Goal: Task Accomplishment & Management: Manage account settings

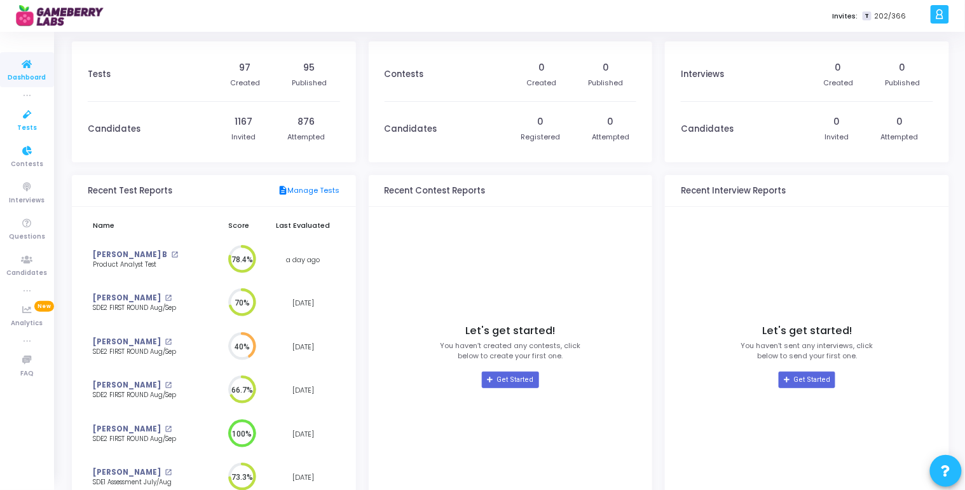
drag, startPoint x: 0, startPoint y: 0, endPoint x: 42, endPoint y: 113, distance: 120.7
click at [42, 113] on link "Tests" at bounding box center [27, 119] width 54 height 35
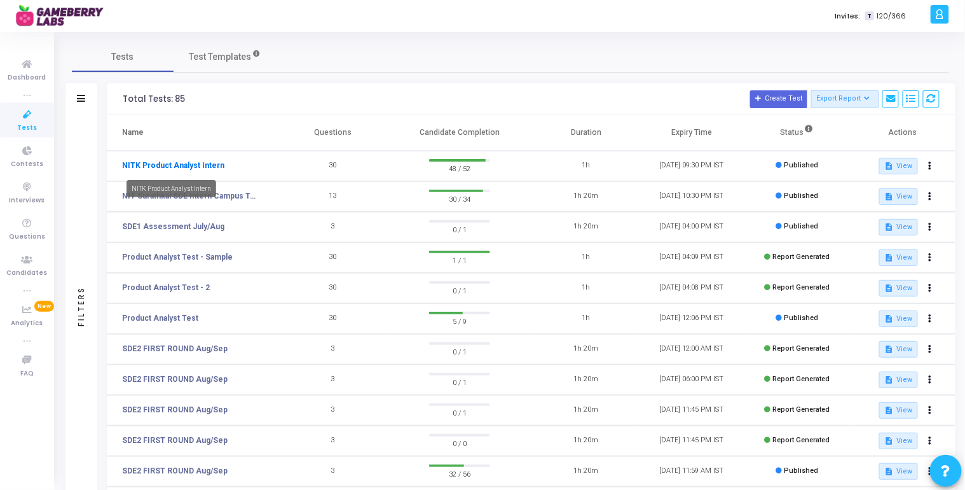
click at [191, 165] on link "NITK Product Analyst Intern" at bounding box center [173, 165] width 102 height 11
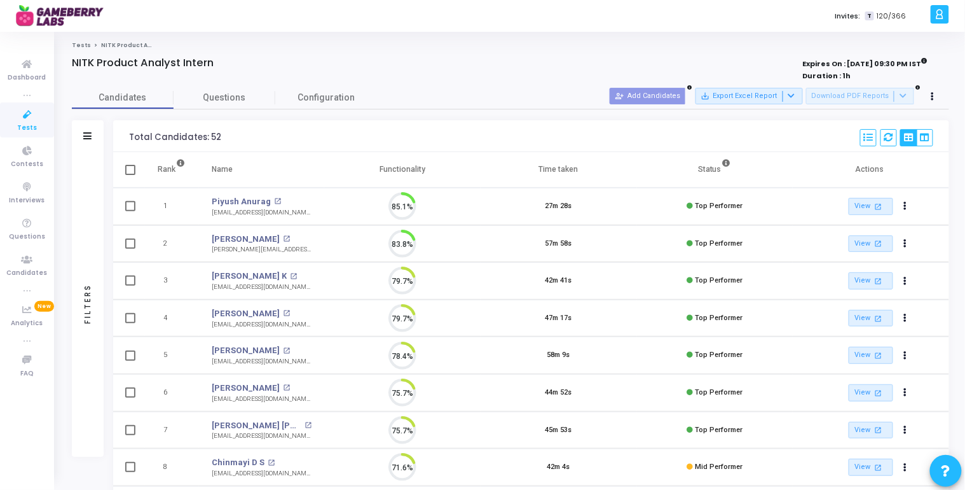
scroll to position [27, 32]
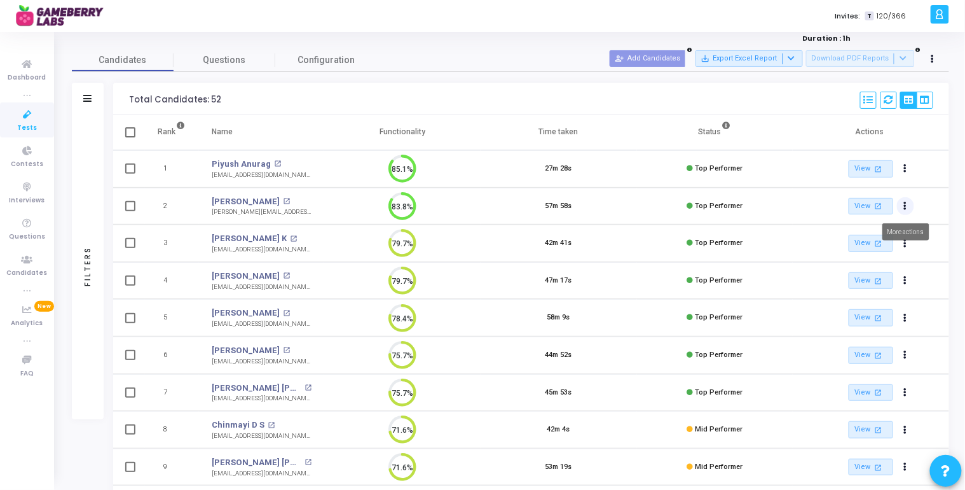
click at [902, 207] on button "Actions" at bounding box center [906, 206] width 18 height 18
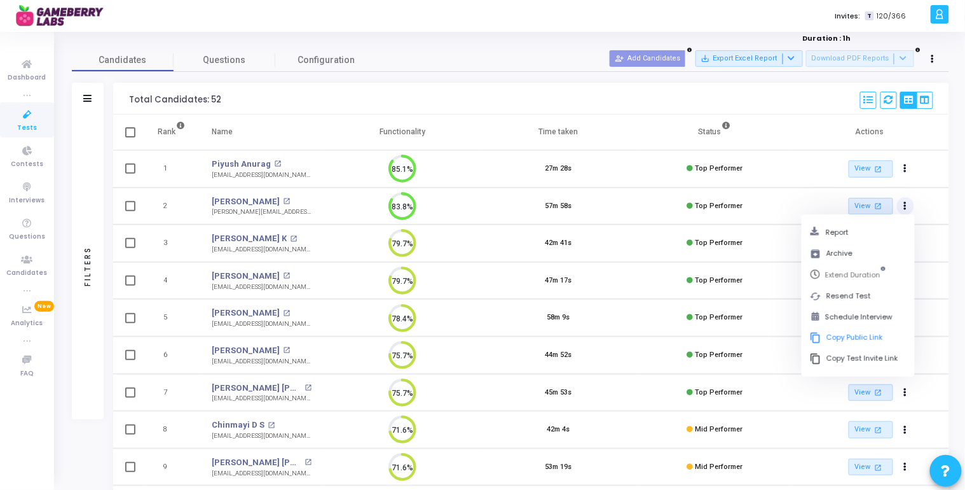
click at [623, 205] on td "57m 58s" at bounding box center [559, 207] width 156 height 38
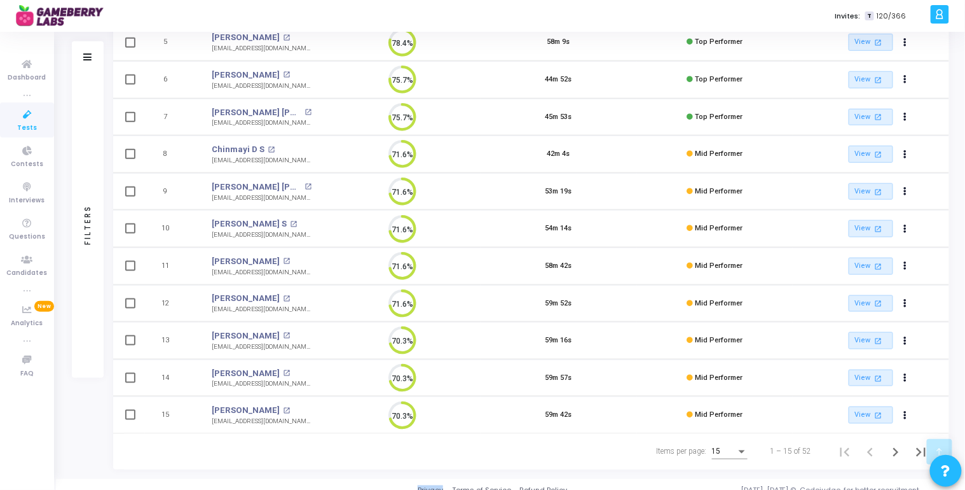
scroll to position [323, 0]
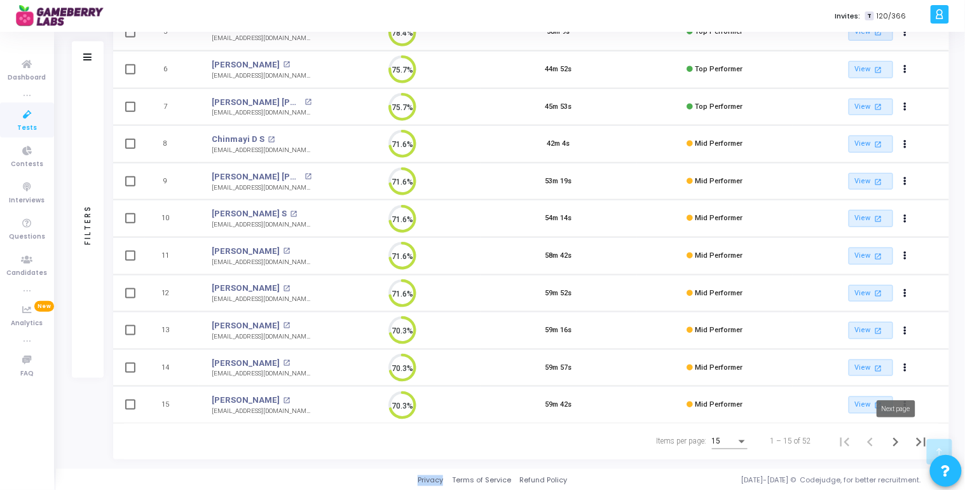
click at [897, 441] on icon "Next page" at bounding box center [896, 442] width 6 height 9
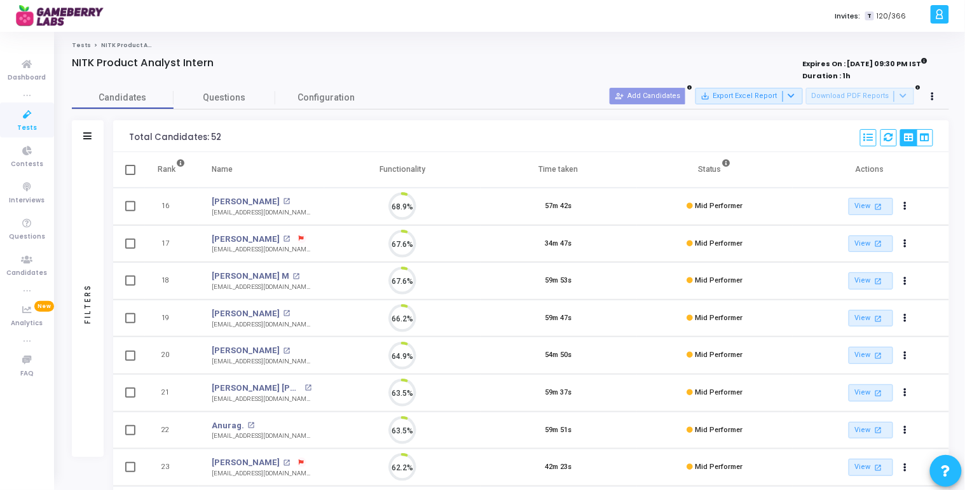
scroll to position [27, 32]
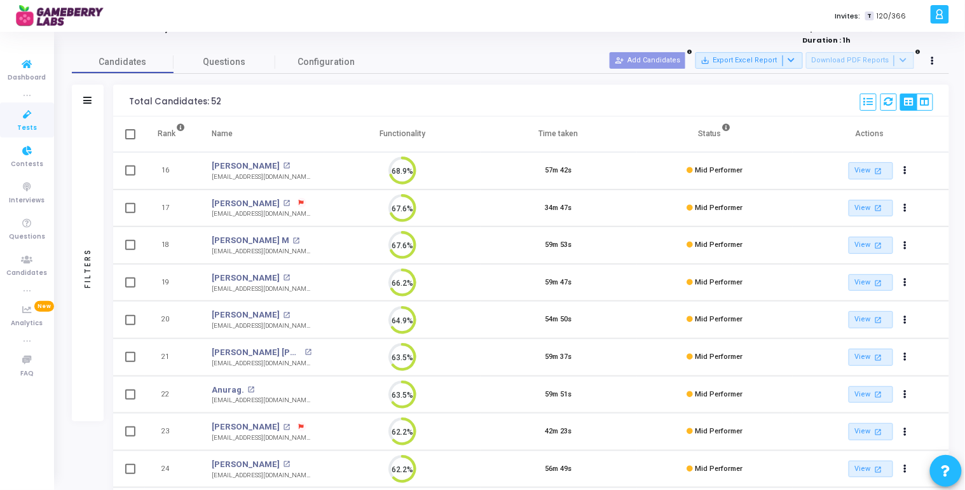
click at [26, 121] on icon at bounding box center [27, 115] width 27 height 16
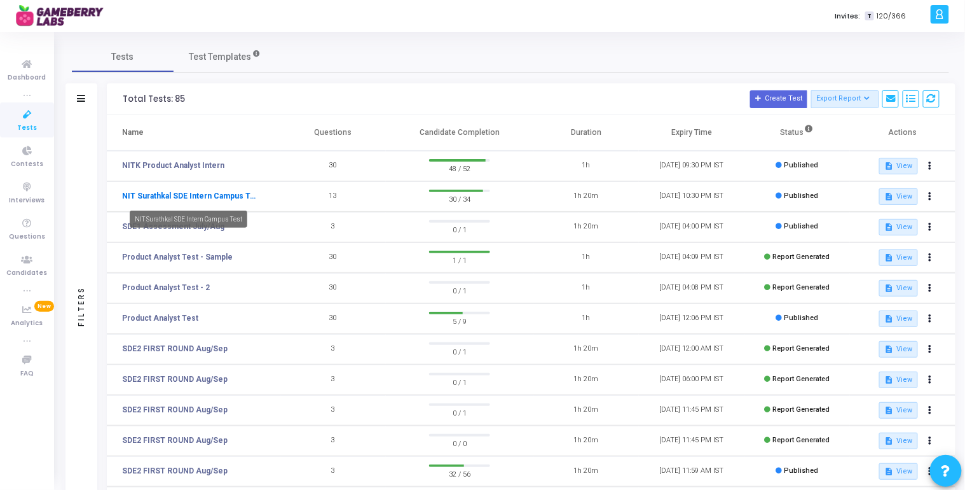
click at [169, 198] on link "NIT Surathkal SDE Intern Campus Test" at bounding box center [191, 195] width 138 height 11
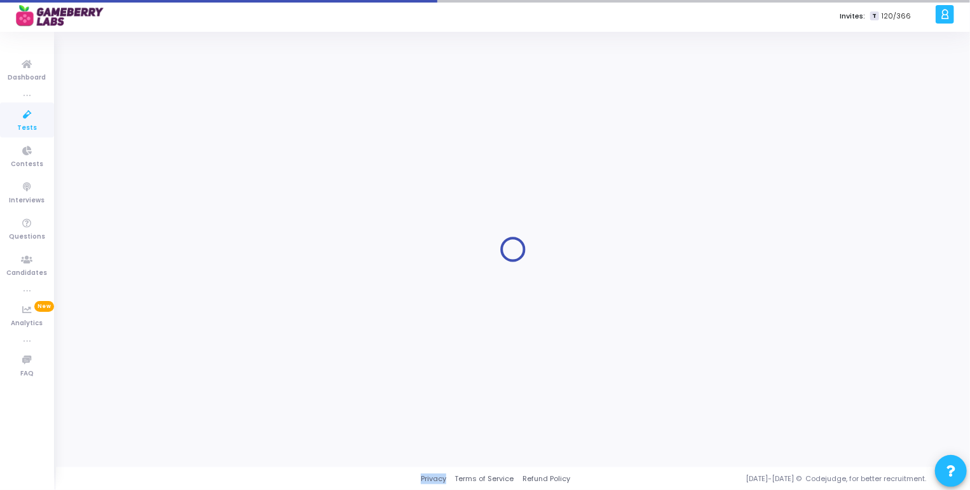
click at [169, 198] on div at bounding box center [513, 249] width 883 height 416
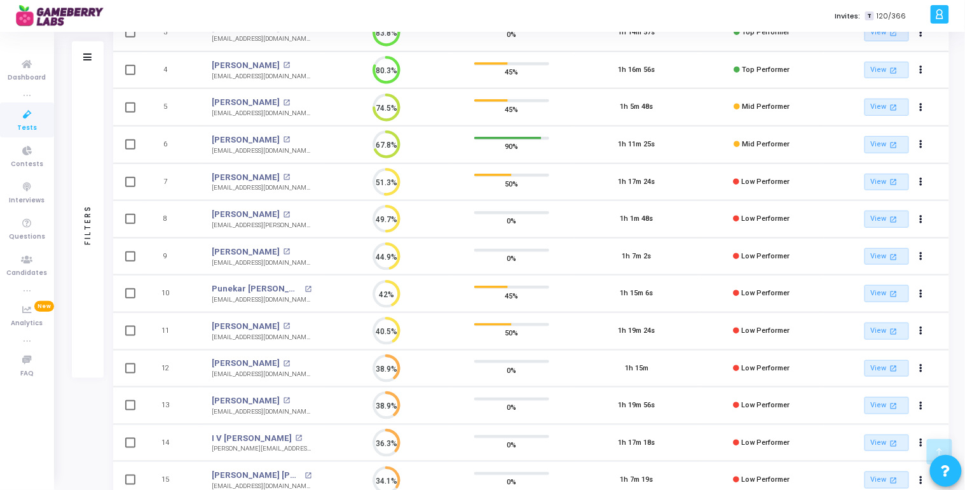
scroll to position [254, 0]
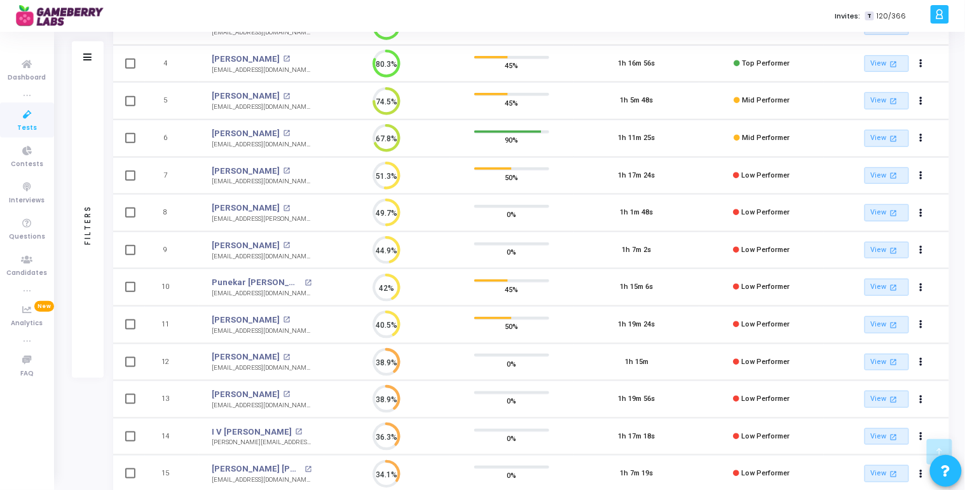
click at [81, 59] on div "Filters" at bounding box center [88, 57] width 32 height 32
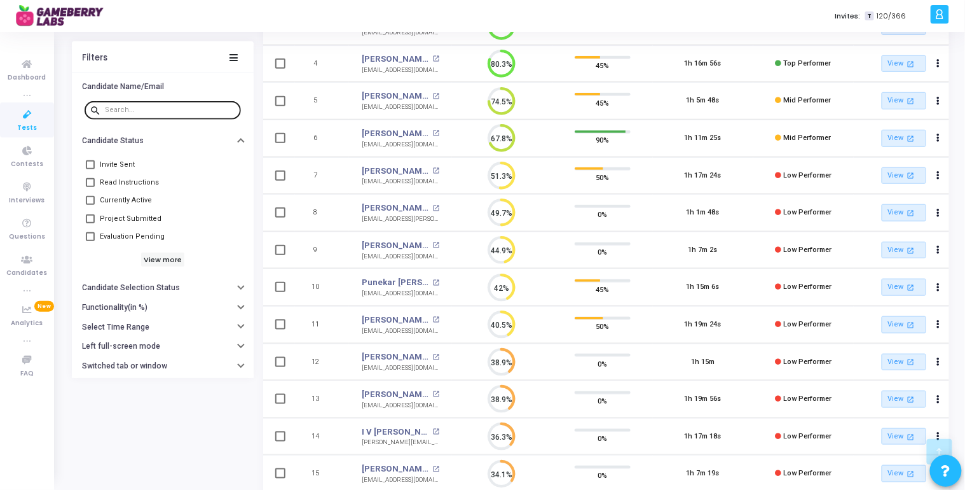
click at [157, 114] on div at bounding box center [170, 109] width 131 height 20
paste input "I V [PERSON_NAME]"
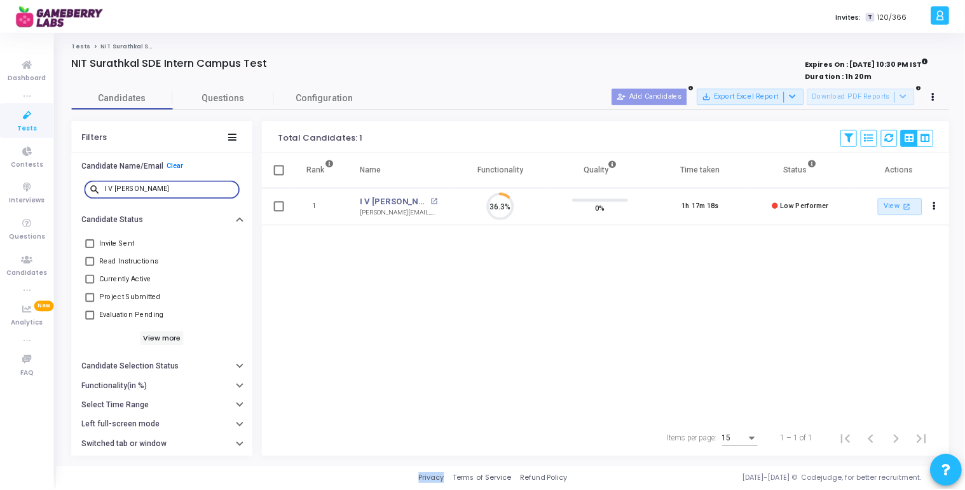
scroll to position [27, 32]
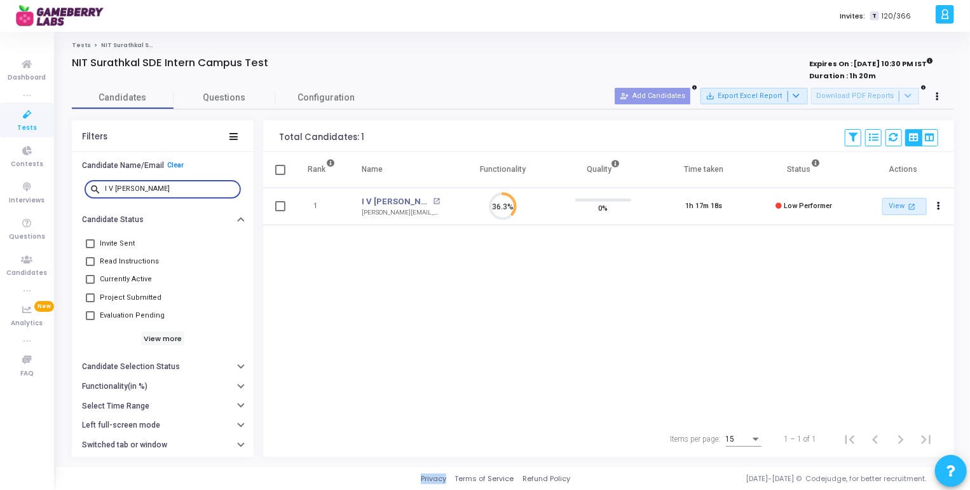
type input "I V [PERSON_NAME]"
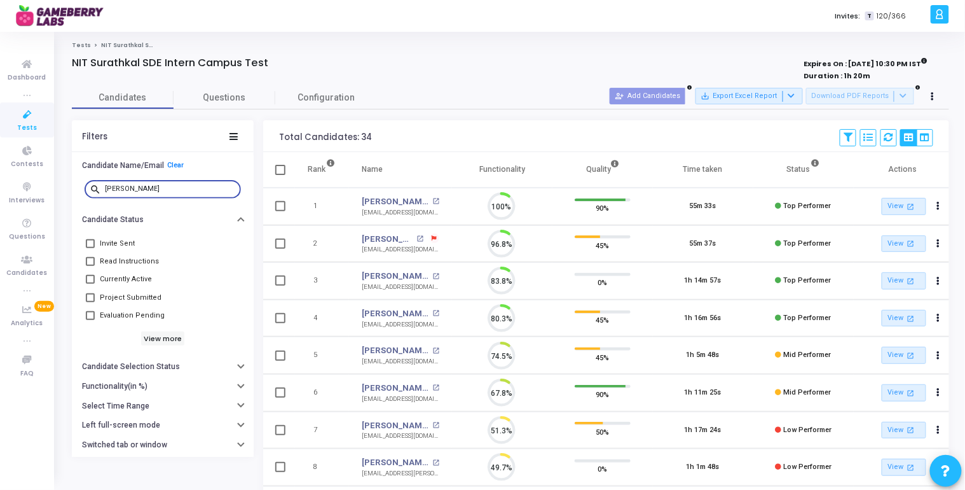
scroll to position [27, 32]
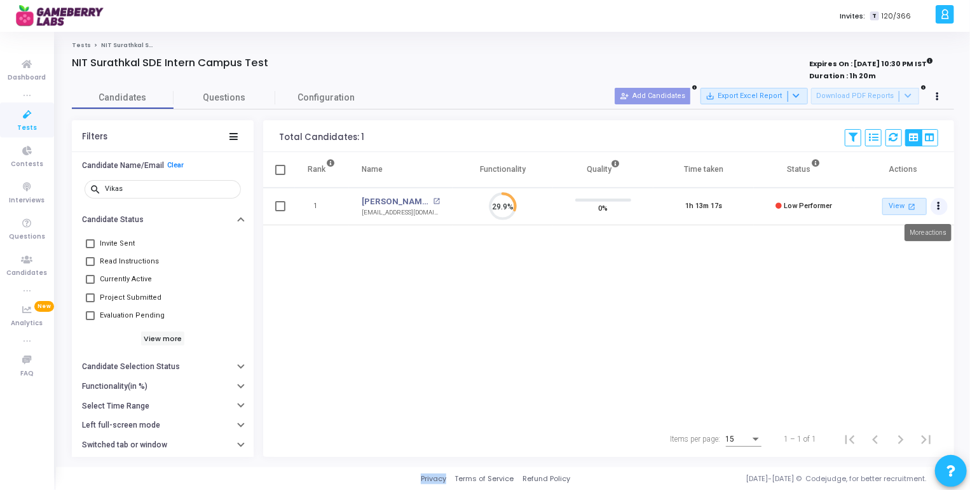
click at [943, 207] on button "Actions" at bounding box center [940, 207] width 18 height 18
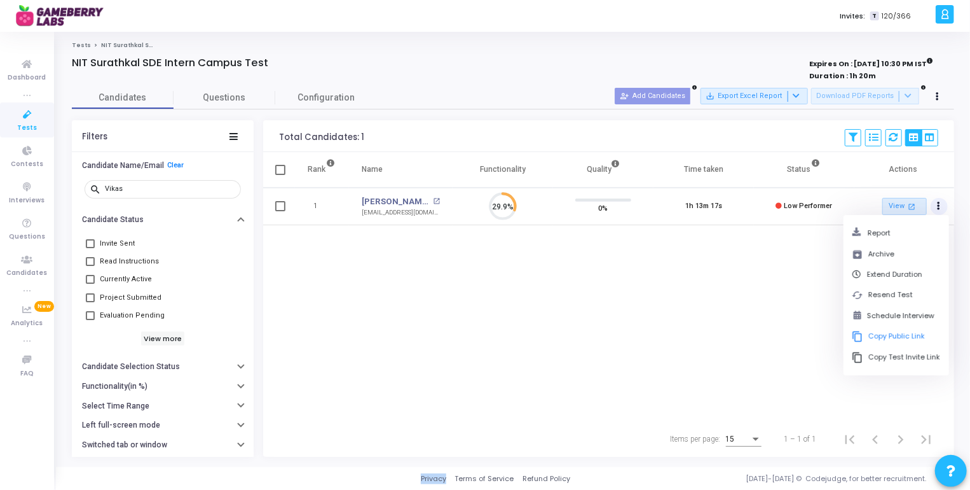
click at [808, 279] on div "Rank Name Functionality Quality Time taken Status Actions 1 [PERSON_NAME] open_…" at bounding box center [608, 286] width 691 height 269
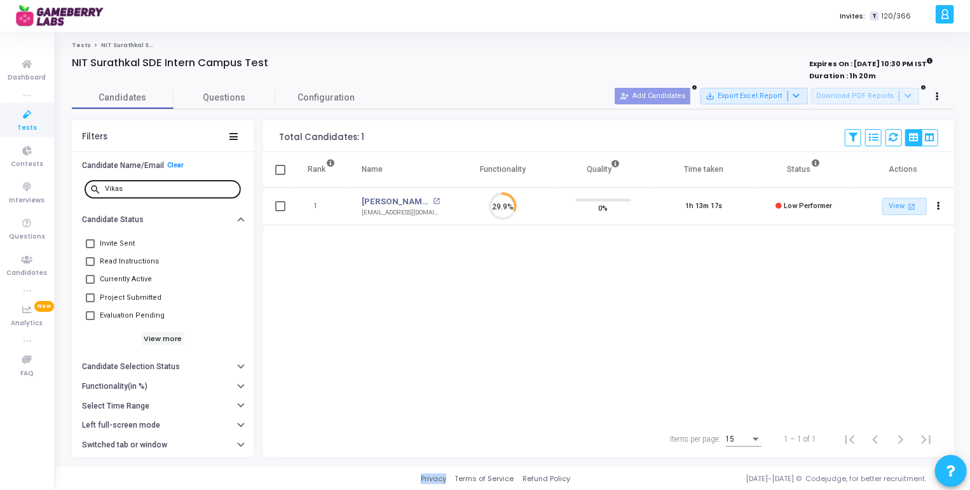
click at [179, 186] on input "Vikas" at bounding box center [170, 189] width 131 height 8
type input "V"
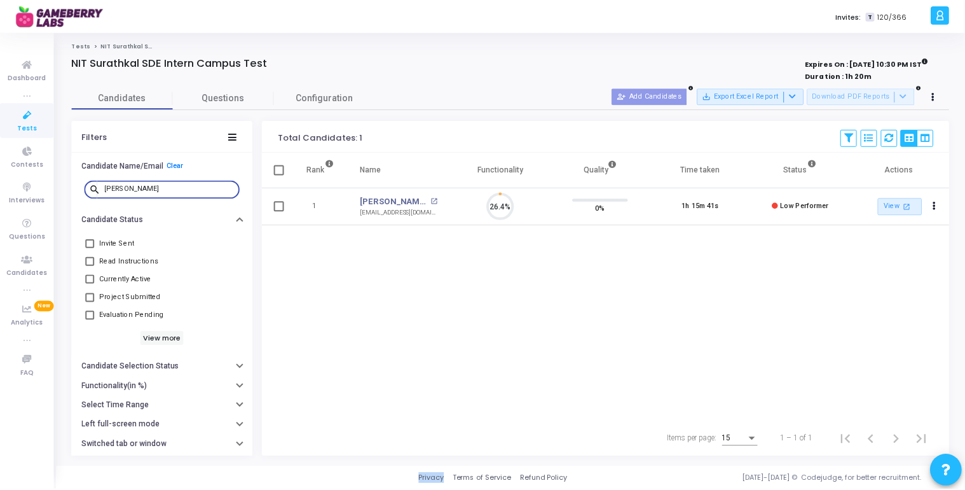
scroll to position [27, 32]
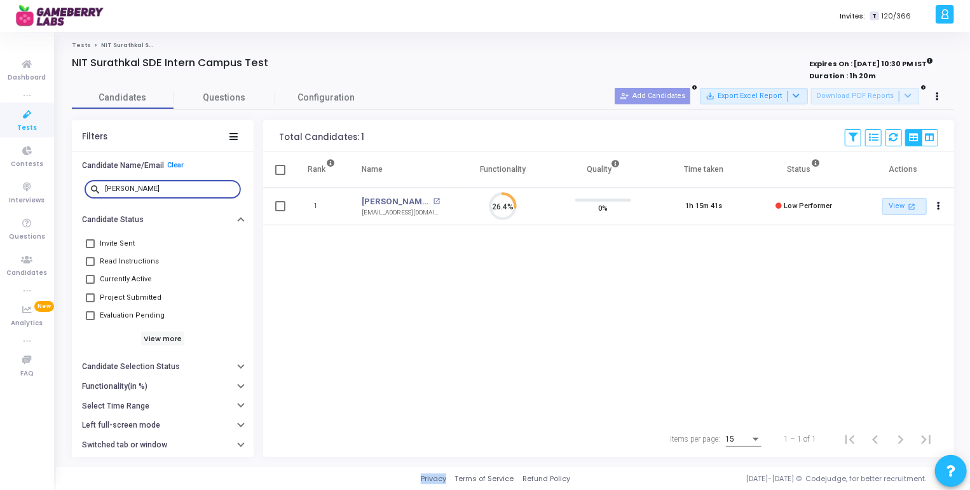
type input "[PERSON_NAME]"
